Goal: Information Seeking & Learning: Learn about a topic

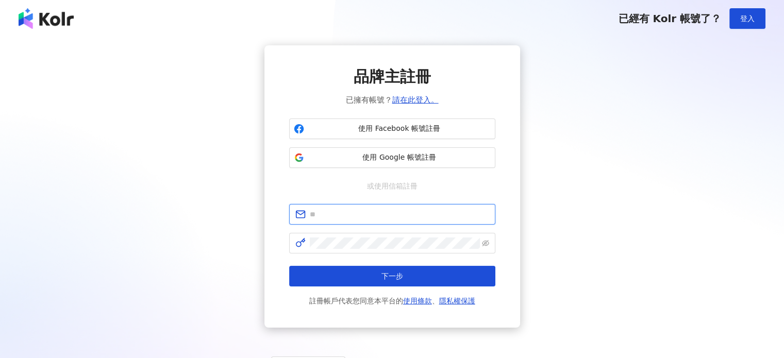
type input "**********"
click at [415, 278] on button "下一步" at bounding box center [392, 276] width 206 height 21
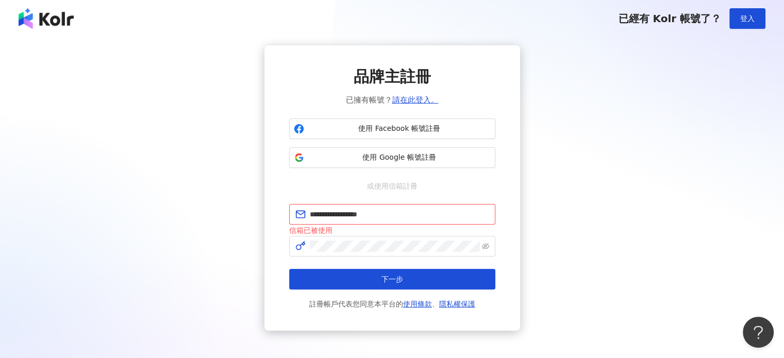
scroll to position [49, 0]
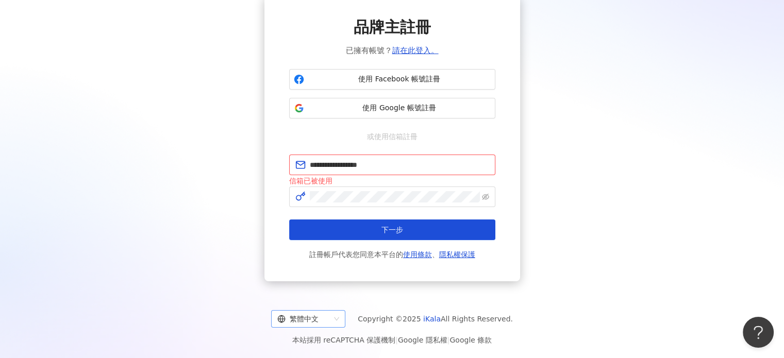
click at [330, 320] on div "繁體中文" at bounding box center [303, 319] width 53 height 16
click at [311, 299] on div "日本語" at bounding box center [314, 296] width 58 height 11
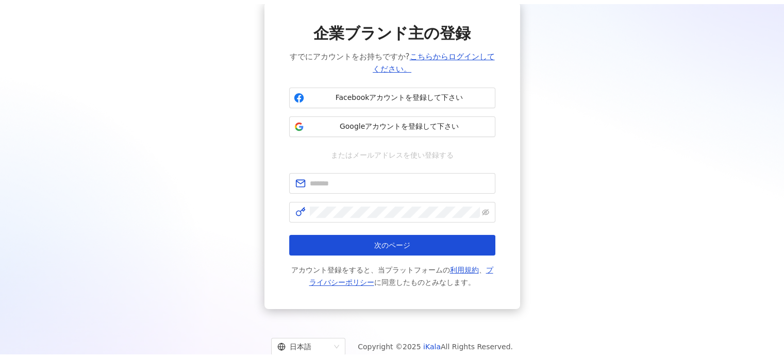
scroll to position [49, 0]
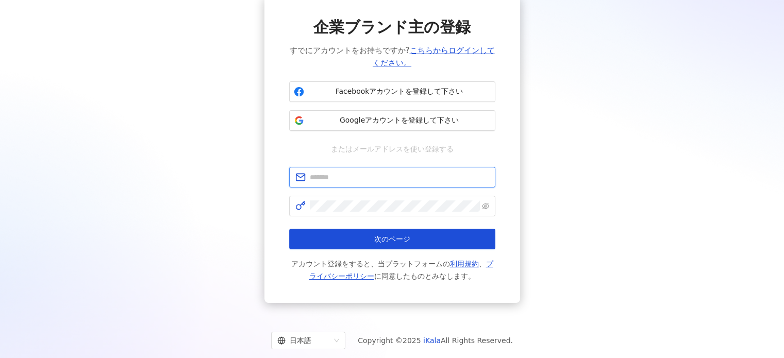
type input "**********"
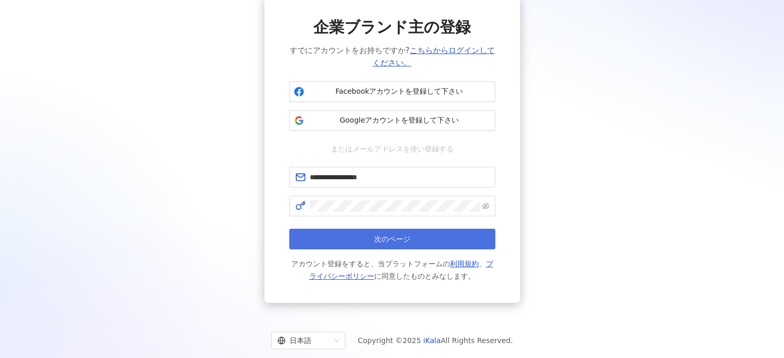
click at [423, 243] on button "次のページ" at bounding box center [392, 239] width 206 height 21
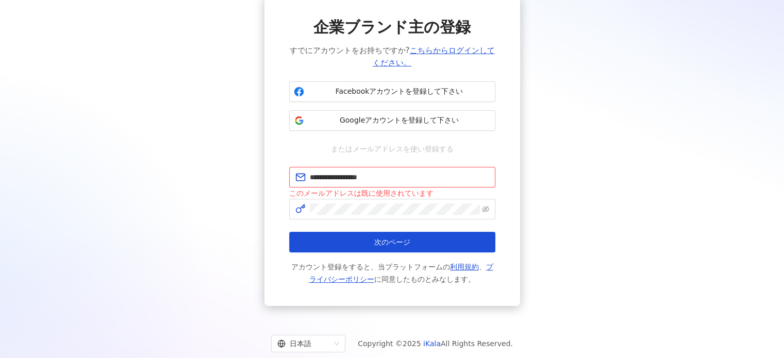
click at [538, 130] on div "**********" at bounding box center [391, 151] width 759 height 310
click at [435, 51] on link "こちらからログインしてください。" at bounding box center [434, 57] width 122 height 22
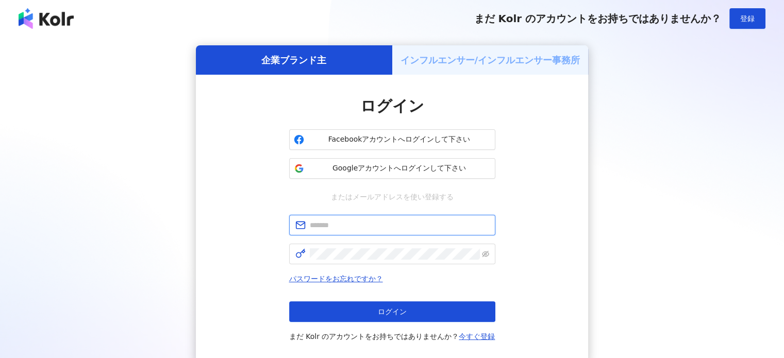
type input "**********"
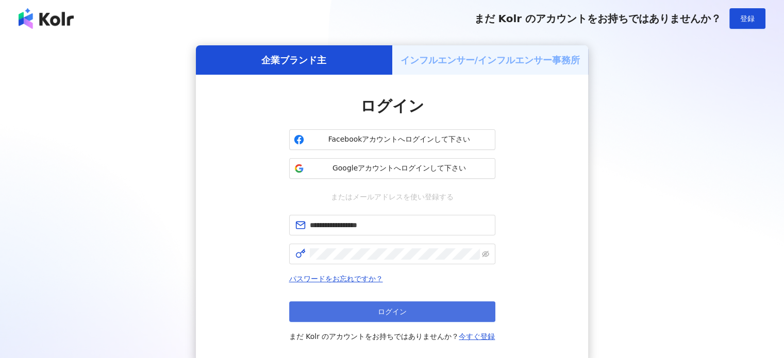
click at [370, 314] on button "ログイン" at bounding box center [392, 312] width 206 height 21
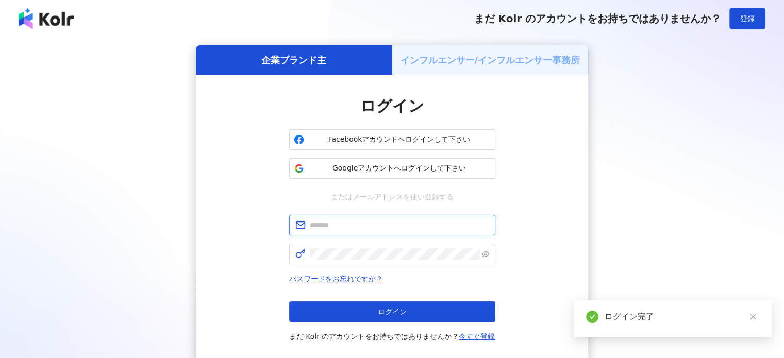
type input "**********"
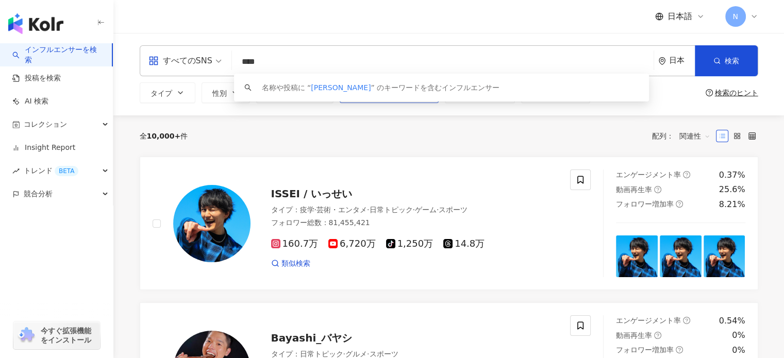
type input "****"
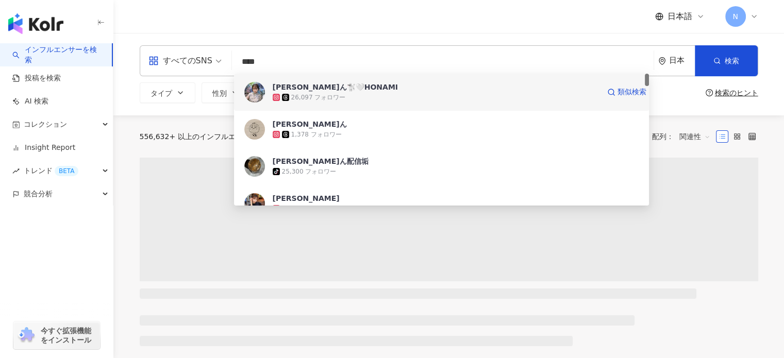
click at [317, 94] on div "26,097 フォロワー" at bounding box center [318, 97] width 55 height 9
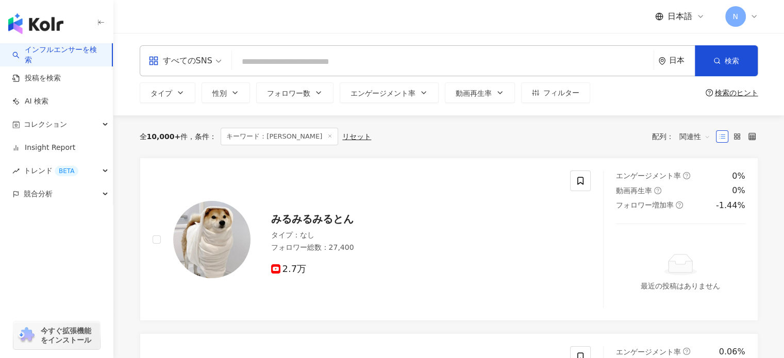
click at [270, 59] on input "search" at bounding box center [442, 62] width 413 height 20
paste input "*****"
type input "*****"
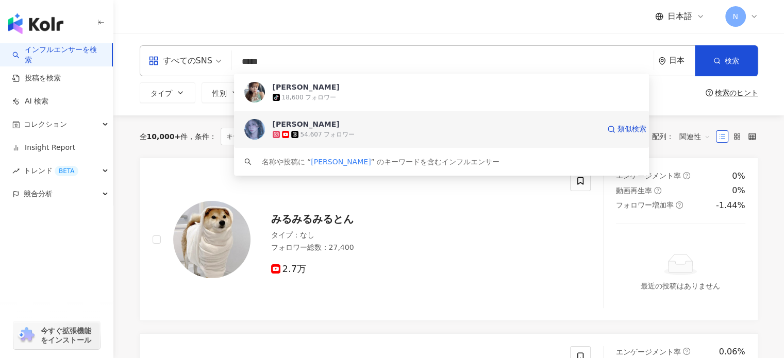
click at [327, 139] on div "54,607 フォロワー" at bounding box center [436, 134] width 327 height 10
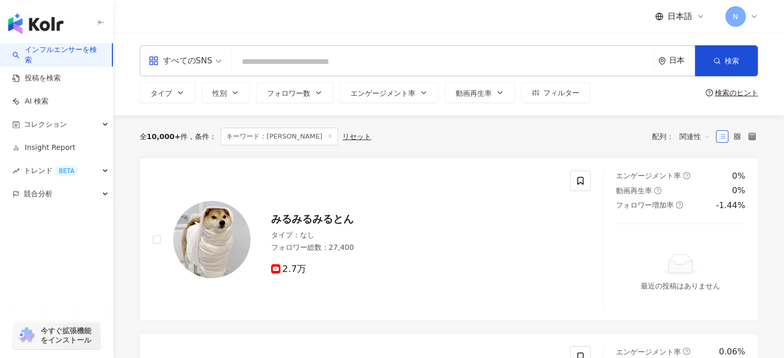
click at [568, 69] on input "search" at bounding box center [442, 62] width 413 height 20
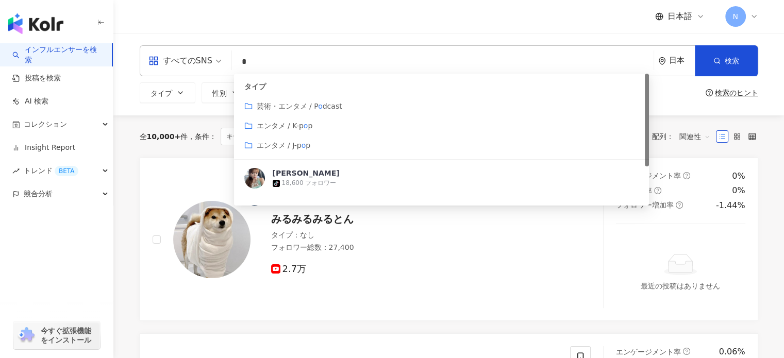
type input "*"
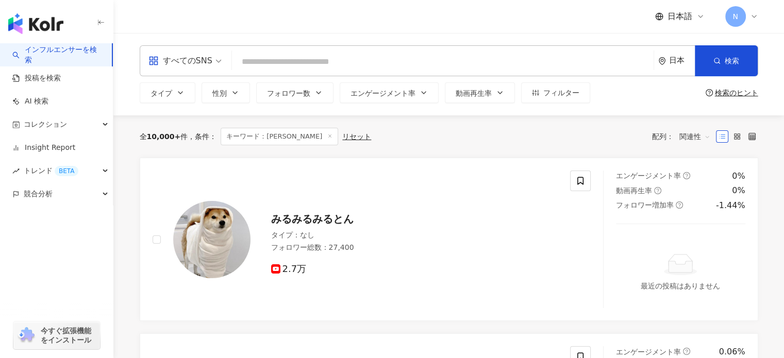
click at [340, 52] on input "search" at bounding box center [442, 62] width 413 height 20
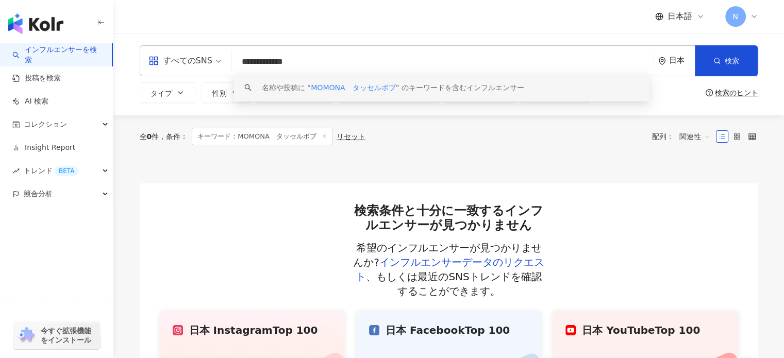
type input "**********"
click at [390, 56] on input "**********" at bounding box center [442, 62] width 413 height 20
drag, startPoint x: 381, startPoint y: 66, endPoint x: 222, endPoint y: 36, distance: 161.6
click at [222, 36] on div "**********" at bounding box center [448, 74] width 671 height 82
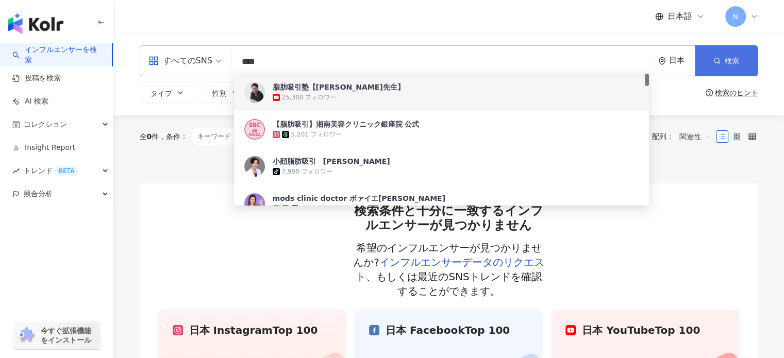
click at [738, 65] on button "検索" at bounding box center [726, 60] width 63 height 31
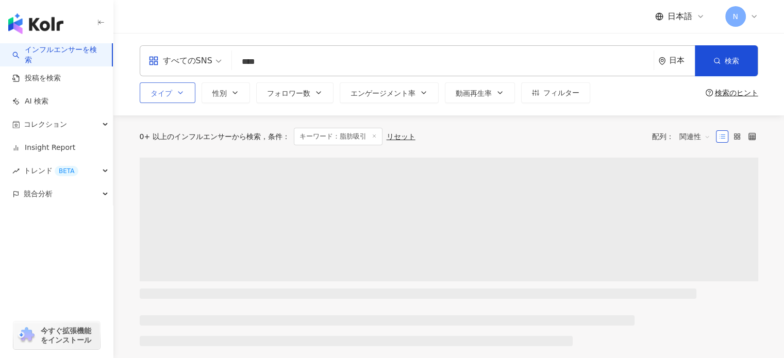
click at [187, 100] on button "タイプ" at bounding box center [168, 92] width 56 height 21
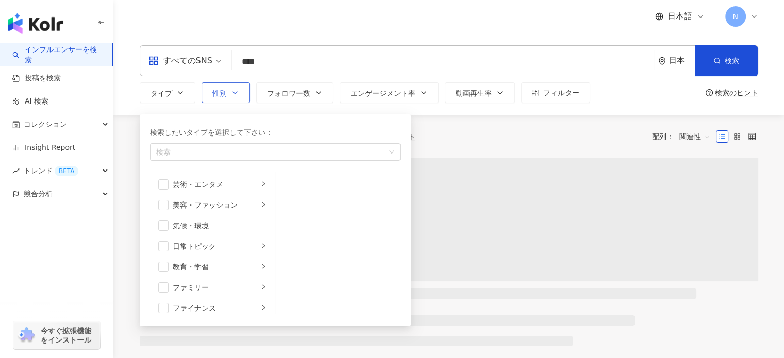
click at [211, 102] on button "性別" at bounding box center [226, 92] width 48 height 21
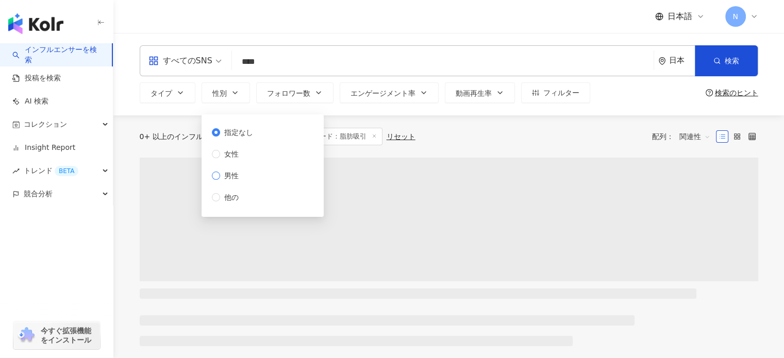
click at [231, 173] on span "男性" at bounding box center [231, 175] width 23 height 11
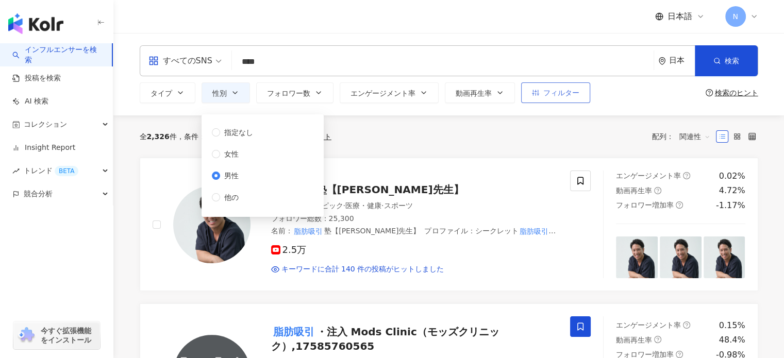
click at [562, 92] on span "フィルター" at bounding box center [561, 93] width 36 height 8
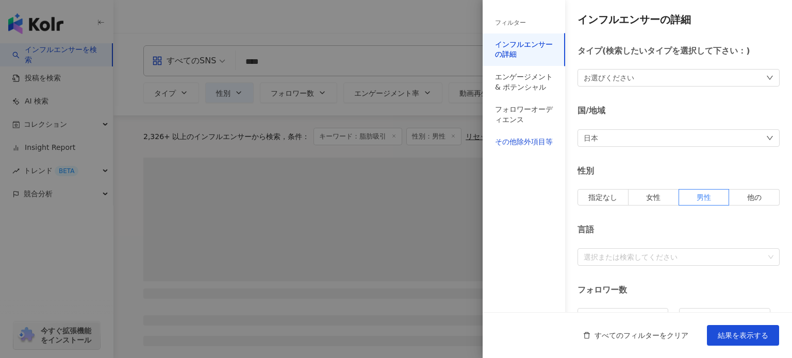
click at [527, 145] on div "その他除外項目等" at bounding box center [524, 142] width 58 height 10
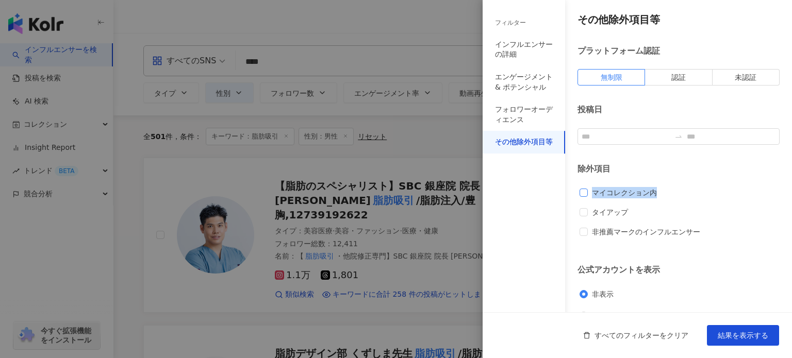
click at [587, 197] on div "マイコレクション内 タイアップ 非推薦マークのインフルエンサー" at bounding box center [678, 216] width 198 height 59
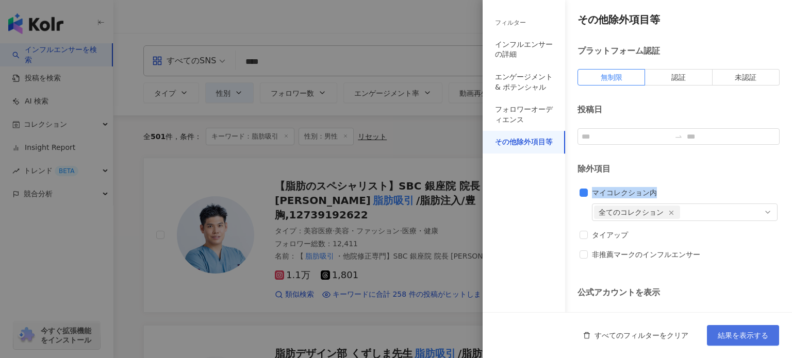
click at [754, 337] on span "結果を表示する" at bounding box center [742, 335] width 51 height 8
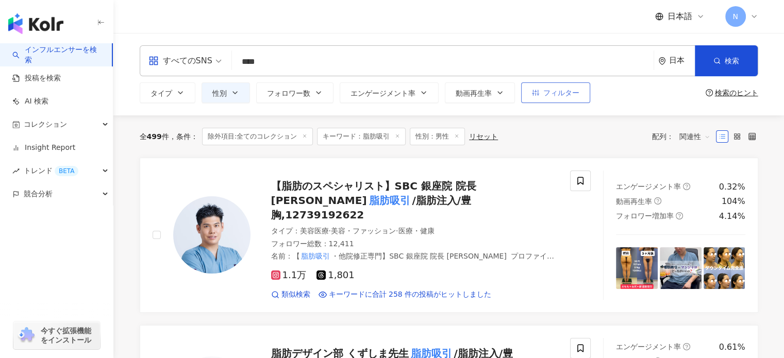
click at [565, 92] on span "フィルター" at bounding box center [561, 93] width 36 height 8
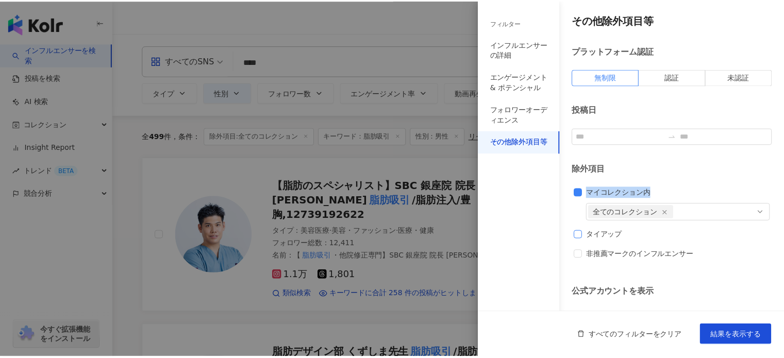
scroll to position [43, 0]
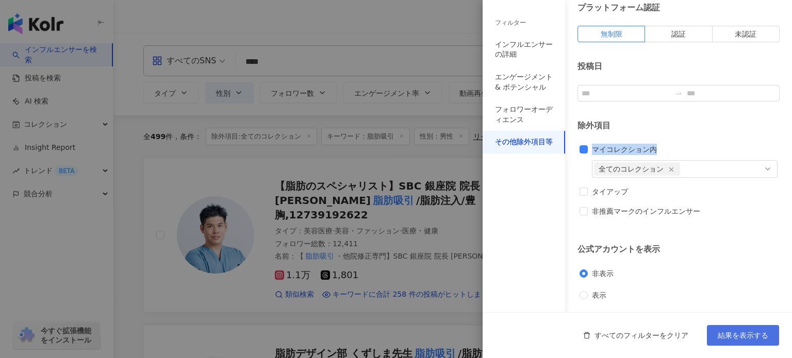
click at [739, 344] on button "結果を表示する" at bounding box center [743, 335] width 72 height 21
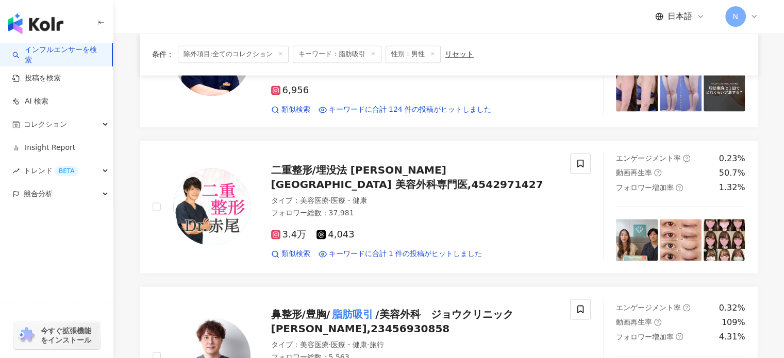
scroll to position [1701, 0]
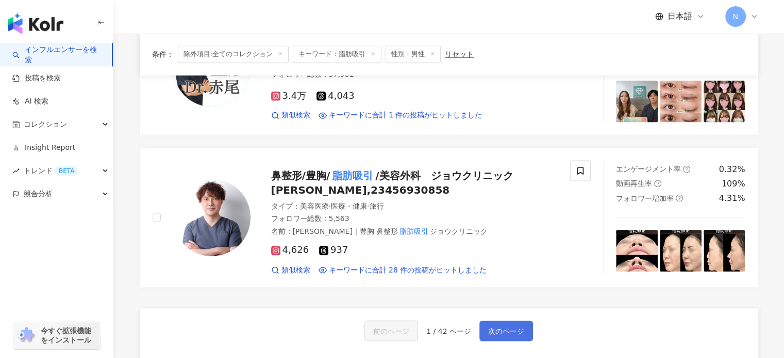
click at [512, 327] on span "次のページ" at bounding box center [506, 331] width 36 height 8
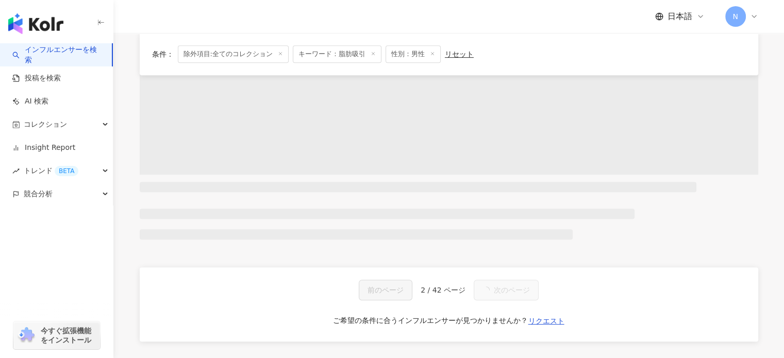
scroll to position [1660, 0]
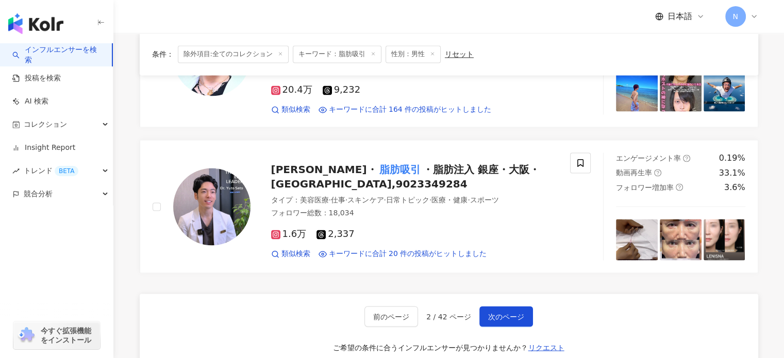
click at [409, 48] on span "性別：男性" at bounding box center [413, 54] width 55 height 18
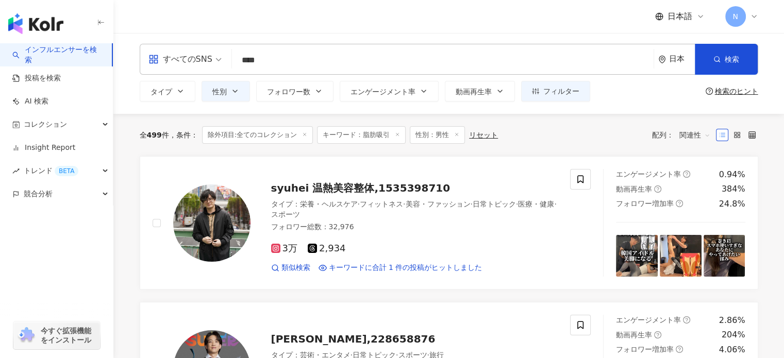
scroll to position [0, 0]
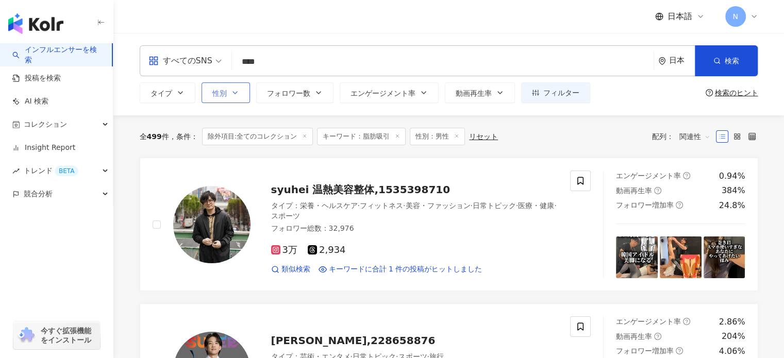
click at [229, 87] on button "性別" at bounding box center [226, 92] width 48 height 21
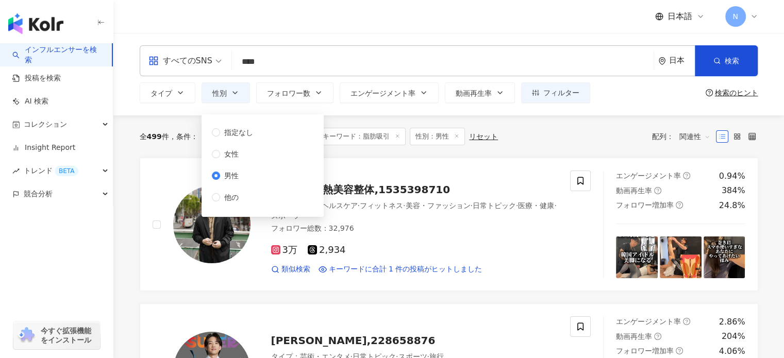
click at [231, 160] on div "指定なし 女性 男性 他の" at bounding box center [236, 165] width 49 height 76
click at [231, 156] on span "女性" at bounding box center [231, 153] width 23 height 11
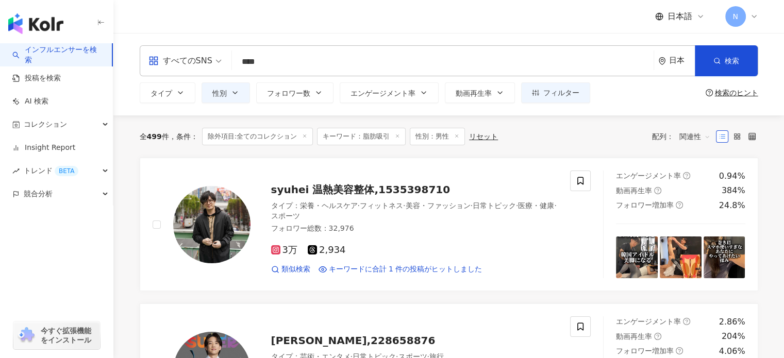
click at [557, 123] on div "全 499 件 条件 ： 除外項目:全てのコレクション キーワード：脂肪吸引 性別：男性 リセット 配列： 関連性" at bounding box center [449, 136] width 618 height 42
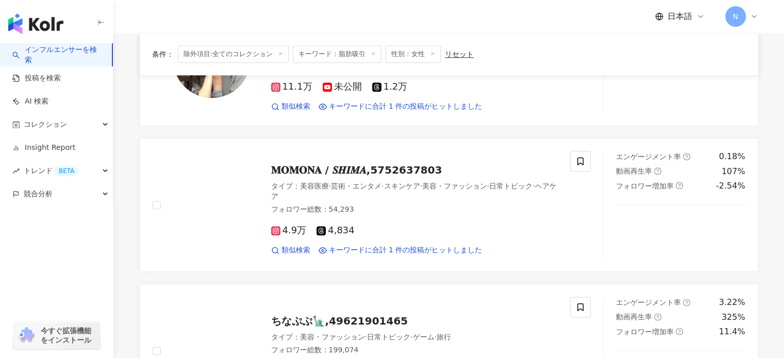
scroll to position [1185, 0]
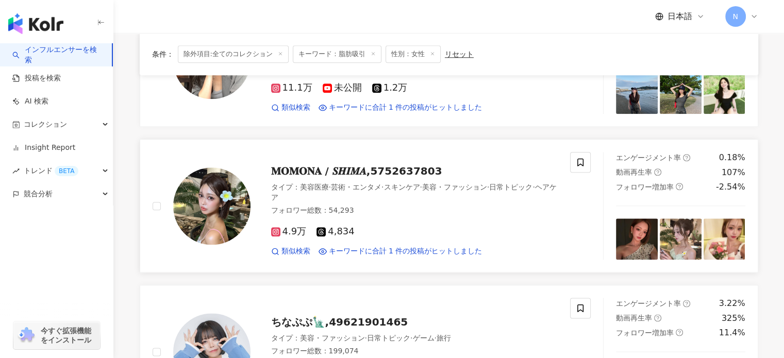
click at [383, 159] on div "𝐌𝐎𝐌𝐎𝐍𝐀 / 𝑺𝑯𝑰𝑴𝑨,5752637803 タイプ ： 美容医療 · 芸術・エンタメ · スキンケア · 美容・ファッション · 日常トピック · ヘ…" at bounding box center [404, 206] width 308 height 101
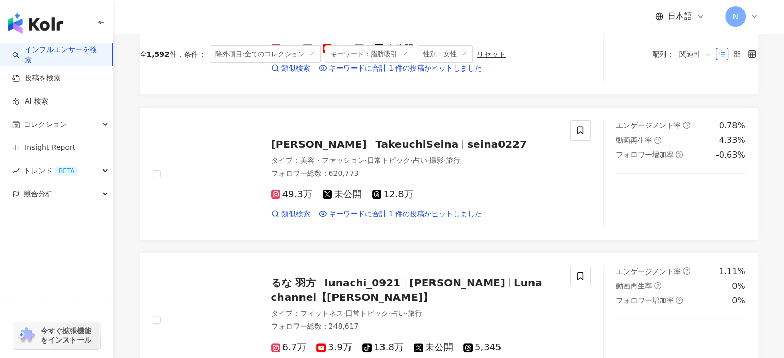
scroll to position [0, 0]
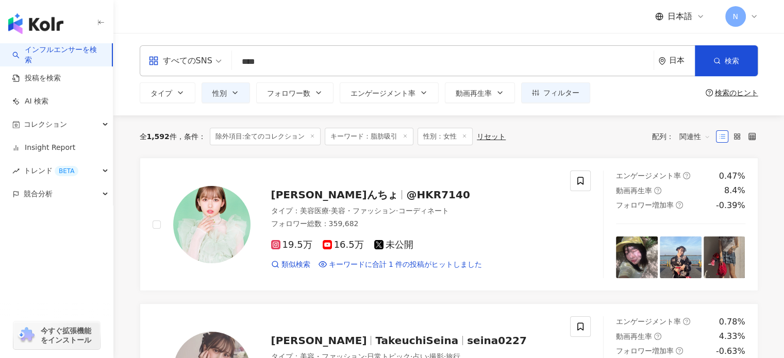
click at [337, 55] on input "****" at bounding box center [442, 62] width 413 height 20
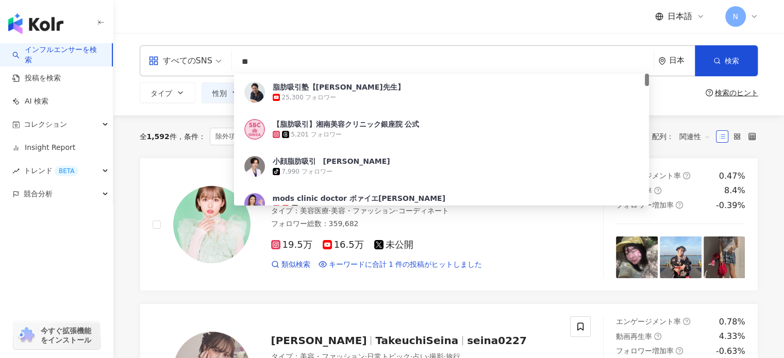
type input "*"
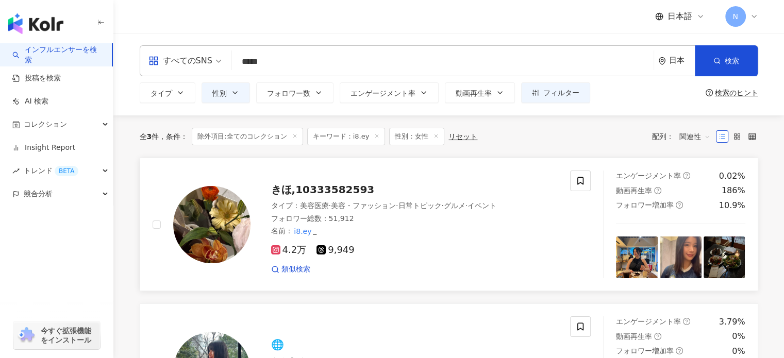
click at [344, 186] on span "きほ,10333582593" at bounding box center [323, 189] width 104 height 12
click at [381, 61] on input "*****" at bounding box center [442, 62] width 413 height 20
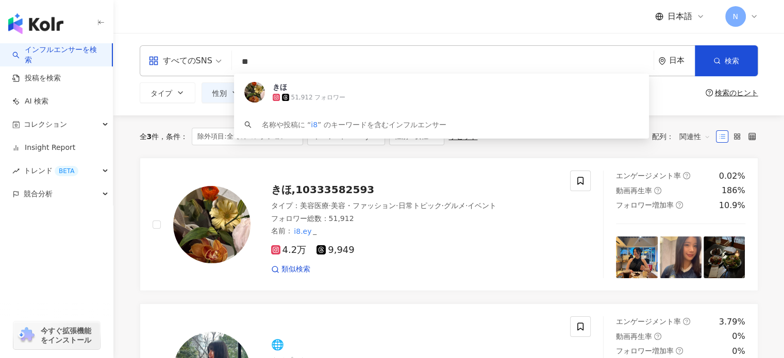
type input "*"
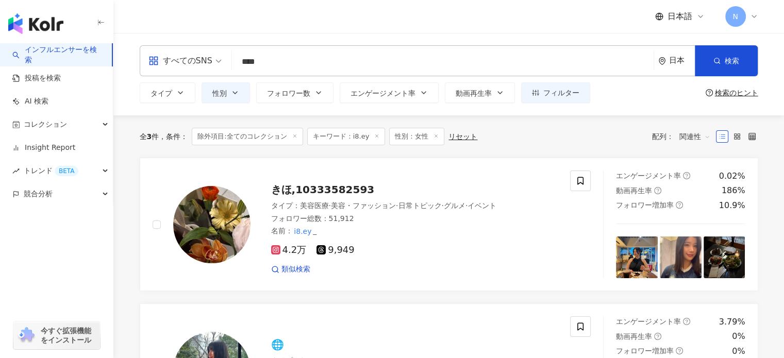
type input "****"
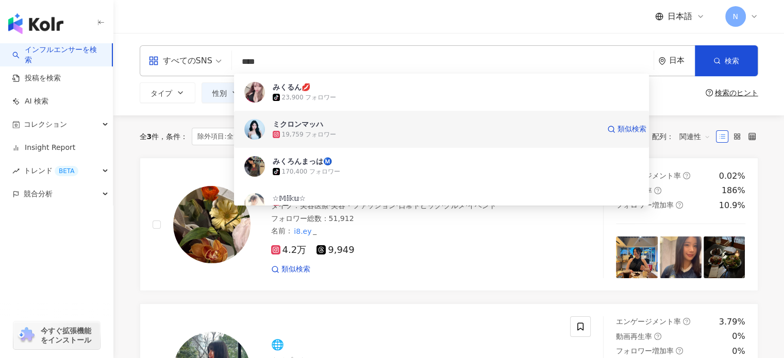
click at [311, 127] on div "ミクロンマッハ" at bounding box center [298, 124] width 51 height 10
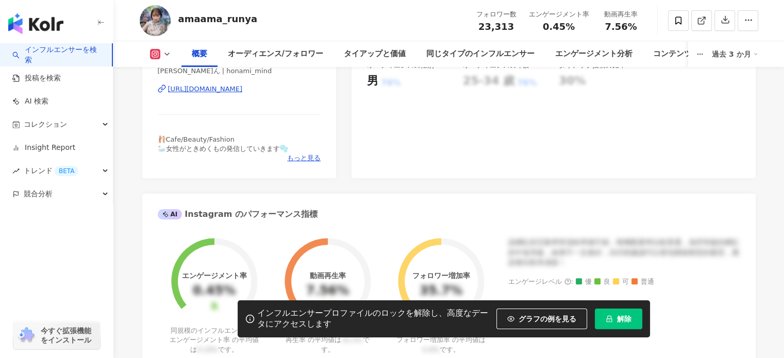
scroll to position [258, 0]
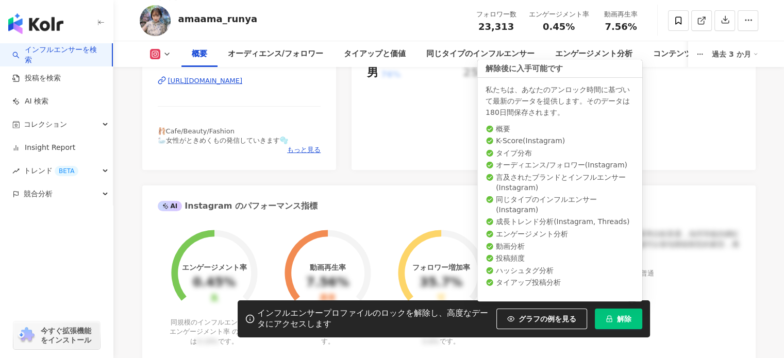
click at [612, 323] on button "解除" at bounding box center [618, 319] width 47 height 21
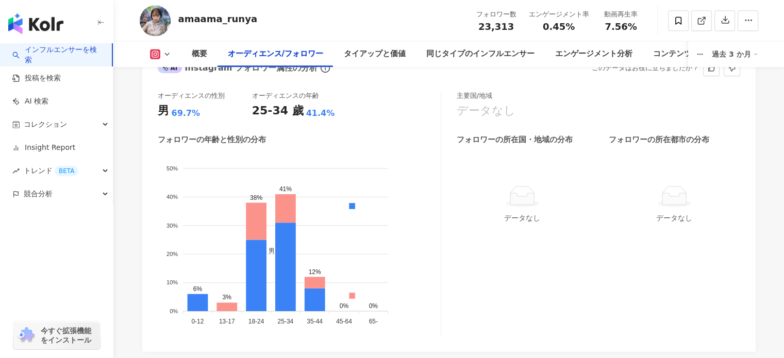
scroll to position [928, 0]
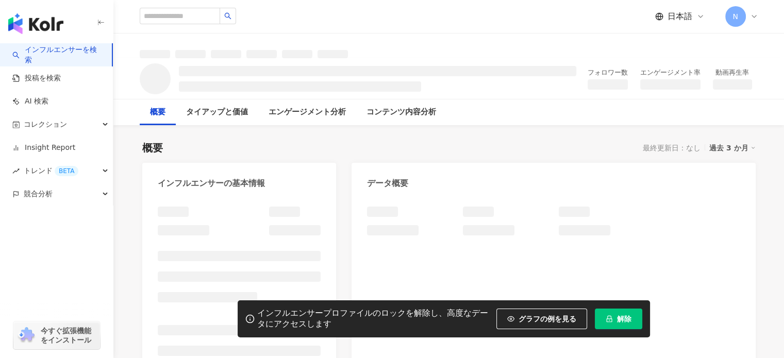
click at [604, 315] on button "解除" at bounding box center [618, 319] width 47 height 21
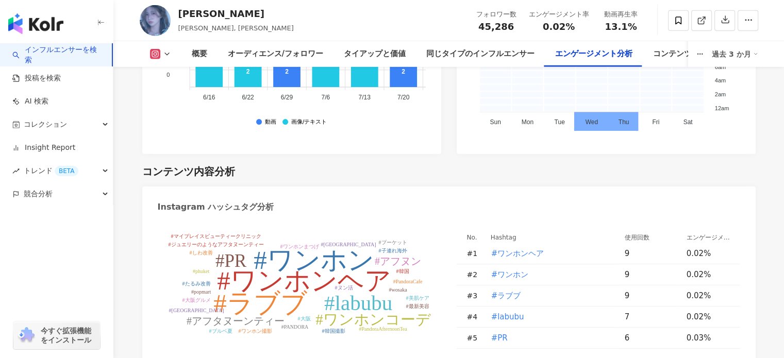
scroll to position [2732, 0]
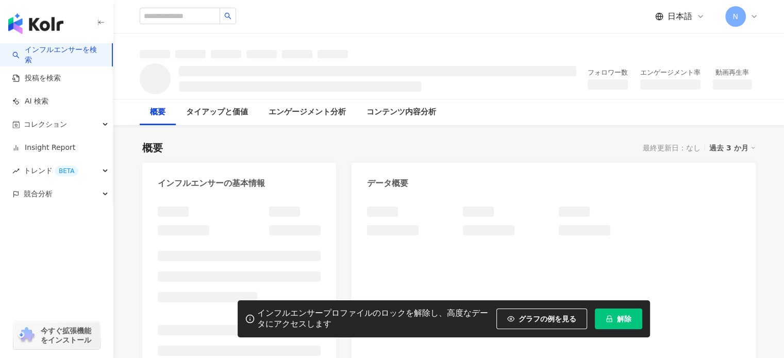
click at [633, 320] on button "解除" at bounding box center [618, 319] width 47 height 21
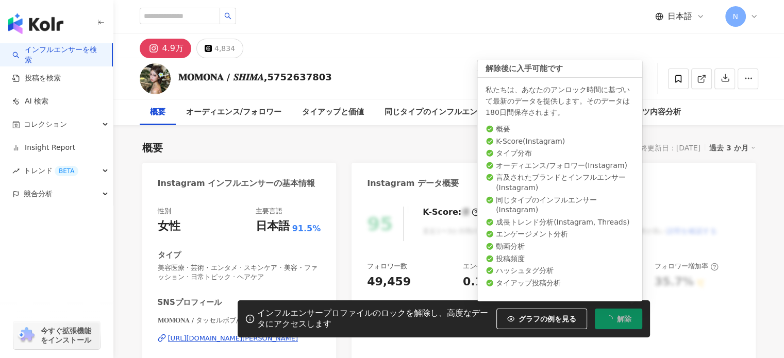
click at [608, 318] on icon "loading" at bounding box center [609, 318] width 9 height 9
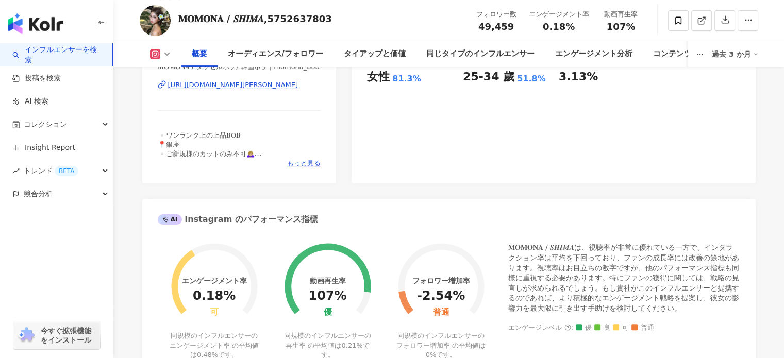
scroll to position [258, 0]
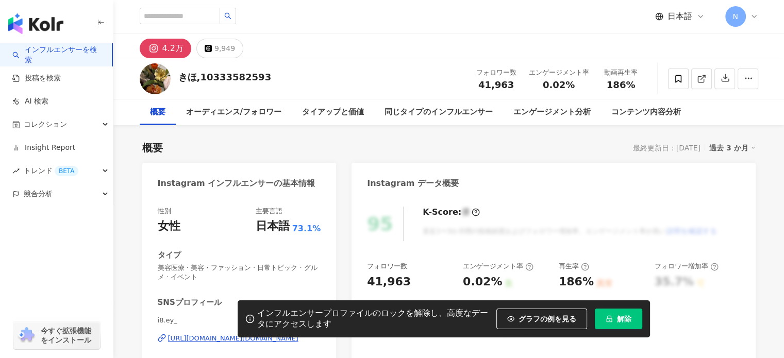
click at [626, 315] on span "解除" at bounding box center [624, 319] width 14 height 8
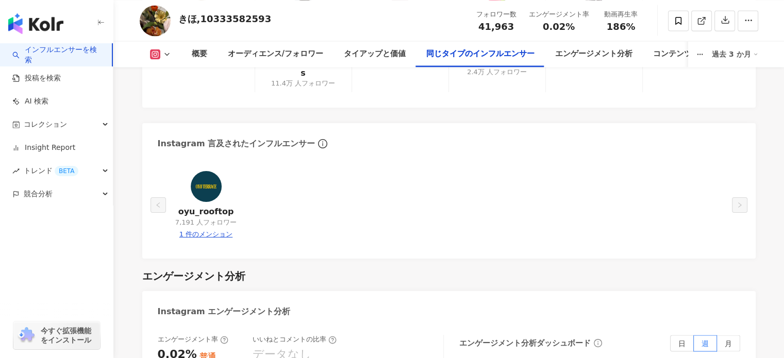
scroll to position [1804, 0]
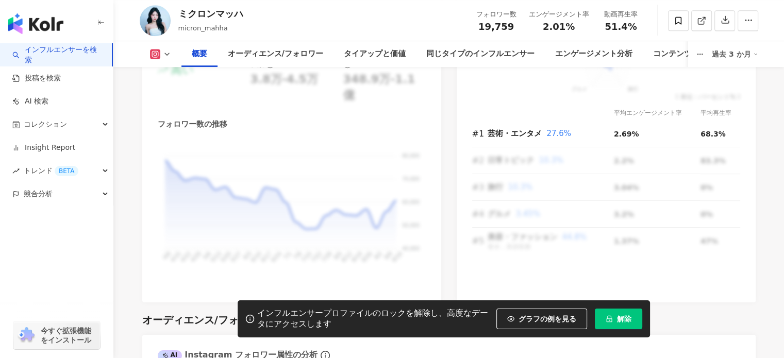
scroll to position [464, 0]
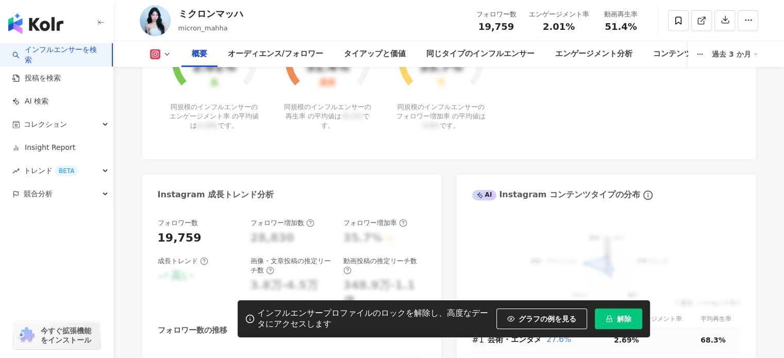
click at [618, 317] on span "解除" at bounding box center [624, 319] width 14 height 8
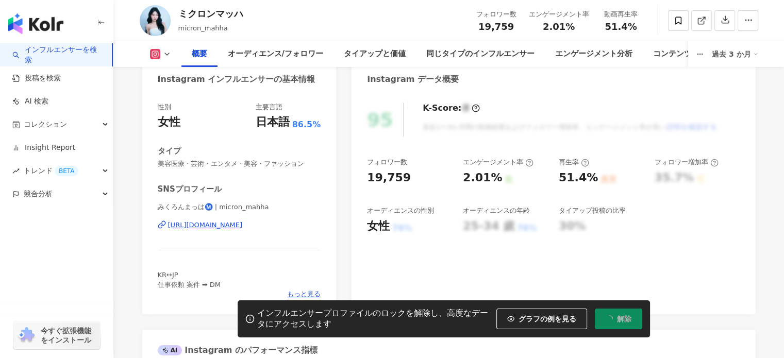
scroll to position [103, 0]
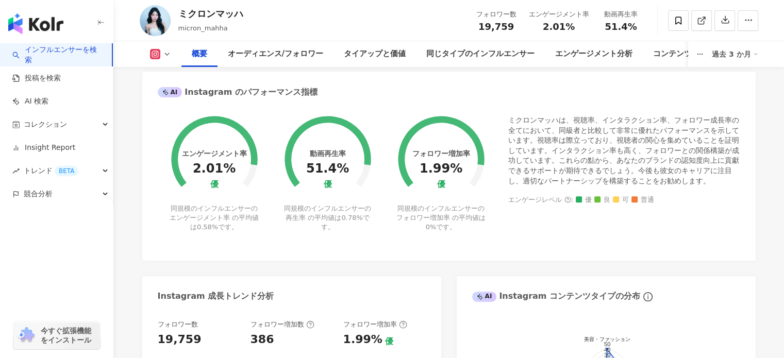
scroll to position [361, 0]
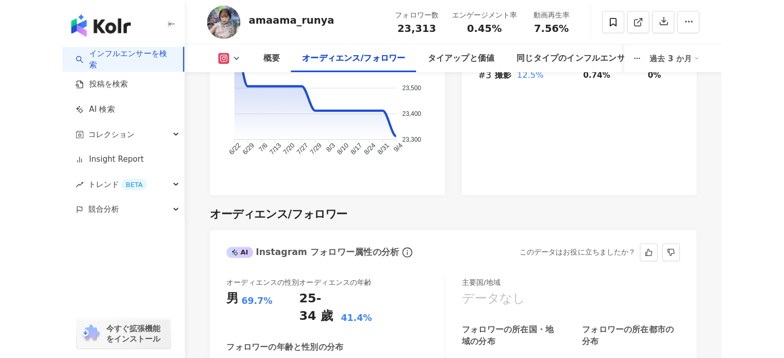
scroll to position [928, 0]
